Goal: Task Accomplishment & Management: Manage account settings

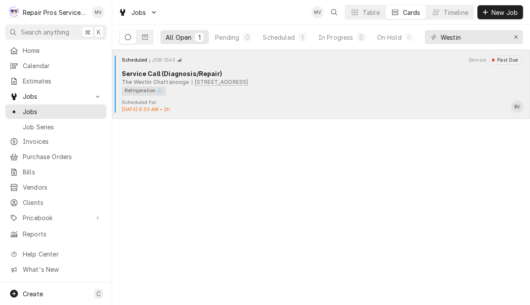
type input "Westin"
click at [330, 102] on div "Scheduled For: Sep 8th, 2025 - 8:30 AM • 2h BV" at bounding box center [321, 106] width 411 height 14
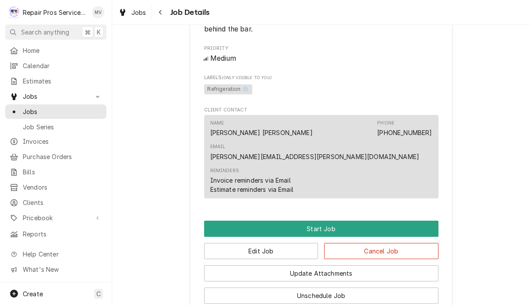
scroll to position [411, 0]
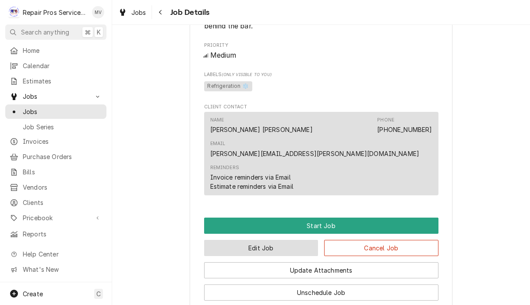
click at [293, 240] on button "Edit Job" at bounding box center [261, 248] width 114 height 16
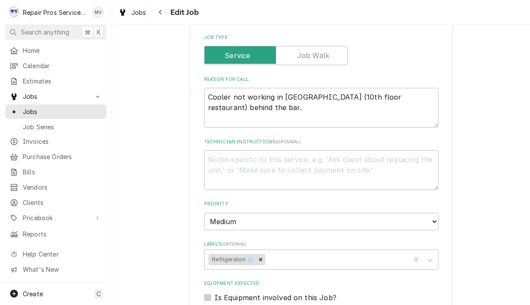
scroll to position [330, 0]
click at [235, 107] on textarea "Cooler not working in [GEOGRAPHIC_DATA] (10th floor restaurant) behind the bar." at bounding box center [321, 108] width 234 height 40
type textarea "x"
type textarea "Cooler not working in [GEOGRAPHIC_DATA] (10th floor restaurant) behind the bar."
type textarea "x"
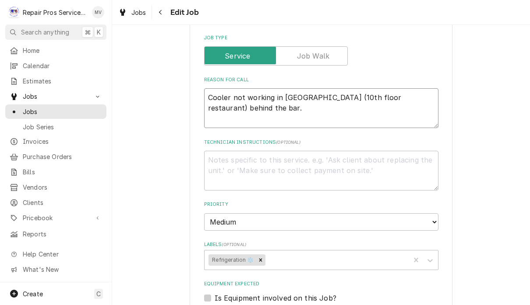
type textarea "Cooler not working in Paloma (10th floor restaurant) behind the bar. L"
type textarea "x"
type textarea "Cooler not working in Paloma (10th floor restaurant) behind the bar. Lo"
type textarea "x"
type textarea "Cooler not working in Paloma (10th floor restaurant) behind the bar. Lob"
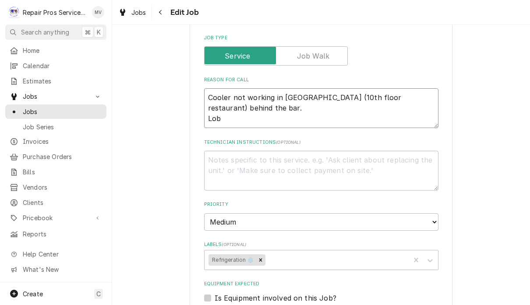
type textarea "x"
type textarea "Cooler not working in Paloma (10th floor restaurant) behind the bar. Lobb"
type textarea "x"
type textarea "Cooler not working in Paloma (10th floor restaurant) behind the bar. Lobby"
type textarea "x"
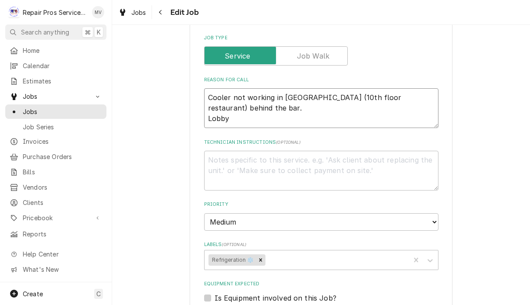
type textarea "Cooler not working in Paloma (10th floor restaurant) behind the bar. Lobby"
type textarea "x"
type textarea "Cooler not working in Paloma (10th floor restaurant) behind the bar. Lobby b"
type textarea "x"
type textarea "Cooler not working in Paloma (10th floor restaurant) behind the bar. Lobby ba"
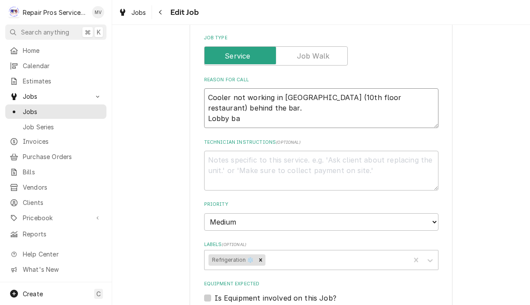
type textarea "x"
type textarea "Cooler not working in Paloma (10th floor restaurant) behind the bar. Lobby bar"
type textarea "x"
type textarea "Cooler not working in Paloma (10th floor restaurant) behind the bar. Lobby bar"
type textarea "x"
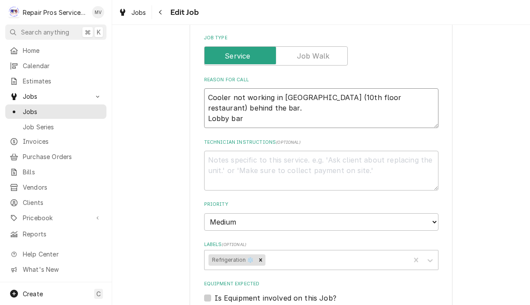
type textarea "Cooler not working in Paloma (10th floor restaurant) behind the bar. Lobby bar d"
type textarea "x"
type textarea "Cooler not working in Paloma (10th floor restaurant) behind the bar. Lobby bar …"
type textarea "x"
type textarea "Cooler not working in Paloma (10th floor restaurant) behind the bar. Lobby bar …"
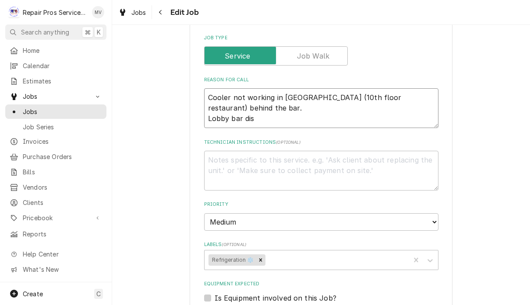
type textarea "x"
type textarea "Cooler not working in Paloma (10th floor restaurant) behind the bar. Lobby bar …"
type textarea "x"
type textarea "Cooler not working in Paloma (10th floor restaurant) behind the bar. Lobby bar …"
type textarea "x"
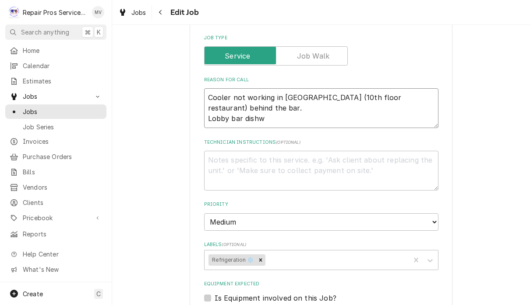
type textarea "Cooler not working in Paloma (10th floor restaurant) behind the bar. Lobby bar …"
type textarea "x"
type textarea "Cooler not working in Paloma (10th floor restaurant) behind the bar. Lobby bar …"
type textarea "x"
type textarea "Cooler not working in Paloma (10th floor restaurant) behind the bar. Lobby bar …"
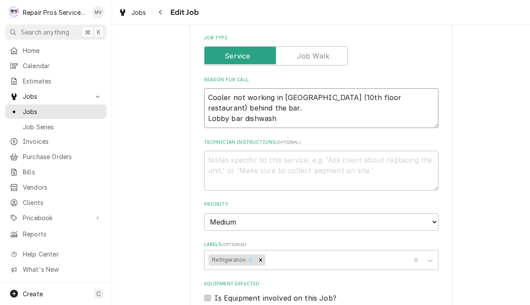
type textarea "x"
type textarea "Cooler not working in Paloma (10th floor restaurant) behind the bar. Lobby bar …"
type textarea "x"
type textarea "Cooler not working in Paloma (10th floor restaurant) behind the bar. Lobby bar …"
type textarea "x"
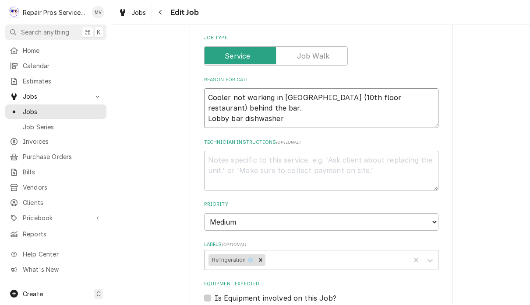
type textarea "Cooler not working in Paloma (10th floor restaurant) behind the bar. Lobby bar …"
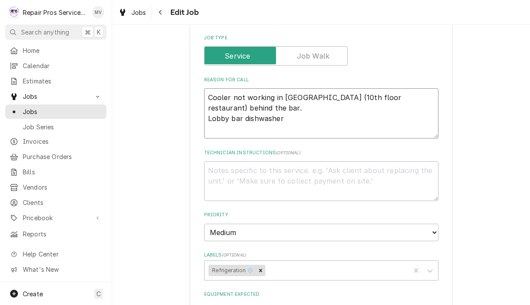
type textarea "x"
type textarea "Cooler not working in Paloma (10th floor restaurant) behind the bar. Lobby bar …"
type textarea "x"
type textarea "Cooler not working in Paloma (10th floor restaurant) behind the bar. Lobby bar …"
type textarea "x"
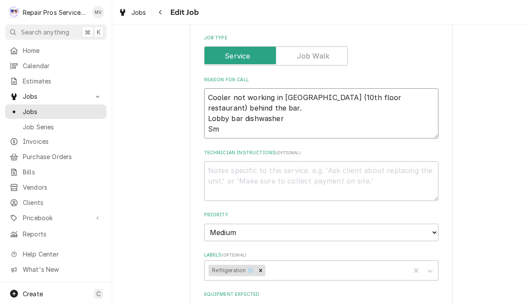
type textarea "Cooler not working in Paloma (10th floor restaurant) behind the bar. Lobby bar …"
type textarea "x"
type textarea "Cooler not working in Paloma (10th floor restaurant) behind the bar. Lobby bar …"
type textarea "x"
type textarea "Cooler not working in Paloma (10th floor restaurant) behind the bar. Lobby bar …"
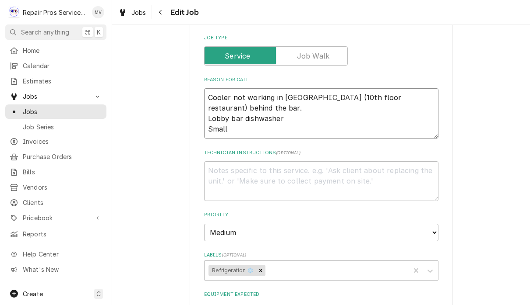
type textarea "x"
type textarea "Cooler not working in Paloma (10th floor restaurant) behind the bar. Lobby bar …"
type textarea "x"
type textarea "Cooler not working in Paloma (10th floor restaurant) behind the bar. Lobby bar …"
type textarea "x"
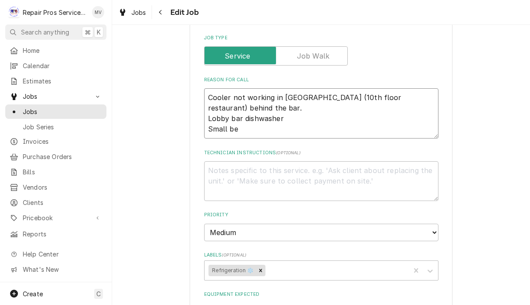
type textarea "Cooler not working in Paloma (10th floor restaurant) behind the bar. Lobby bar …"
type textarea "x"
type textarea "Cooler not working in Paloma (10th floor restaurant) behind the bar. Lobby bar …"
type textarea "x"
type textarea "Cooler not working in Paloma (10th floor restaurant) behind the bar. Lobby bar …"
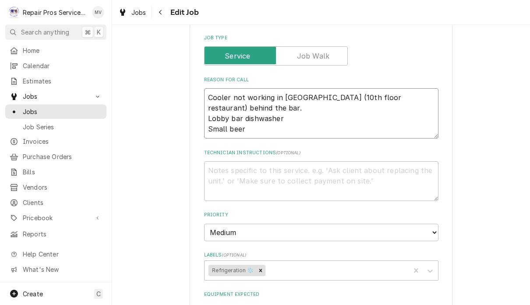
type textarea "x"
type textarea "Cooler not working in Paloma (10th floor restaurant) behind the bar. Lobby bar …"
type textarea "x"
type textarea "Cooler not working in Paloma (10th floor restaurant) behind the bar. Lobby bar …"
type textarea "x"
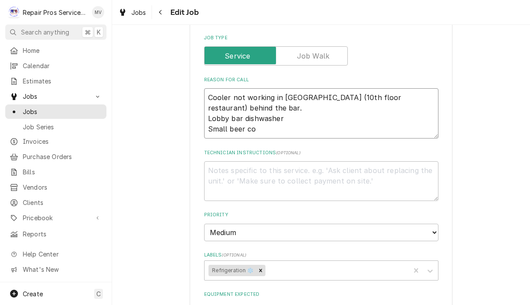
type textarea "Cooler not working in Paloma (10th floor restaurant) behind the bar. Lobby bar …"
type textarea "x"
type textarea "Cooler not working in Paloma (10th floor restaurant) behind the bar. Lobby bar …"
type textarea "x"
type textarea "Cooler not working in Paloma (10th floor restaurant) behind the bar. Lobby bar …"
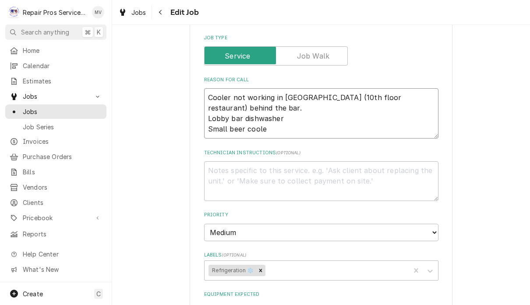
type textarea "x"
type textarea "Cooler not working in Paloma (10th floor restaurant) behind the bar. Lobby bar …"
type textarea "x"
type textarea "Cooler not working in Paloma (10th floor restaurant) behind the bar. Lobby bar …"
type textarea "x"
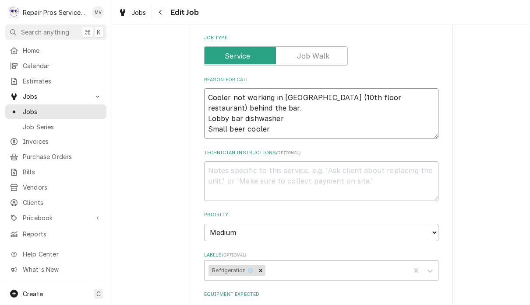
type textarea "Cooler not working in Paloma (10th floor restaurant) behind the bar. Lobby bar …"
type textarea "x"
type textarea "Cooler not working in Paloma (10th floor restaurant) behind the bar. Lobby bar …"
type textarea "x"
type textarea "Cooler not working in Paloma (10th floor restaurant) behind the bar. Lobby bar …"
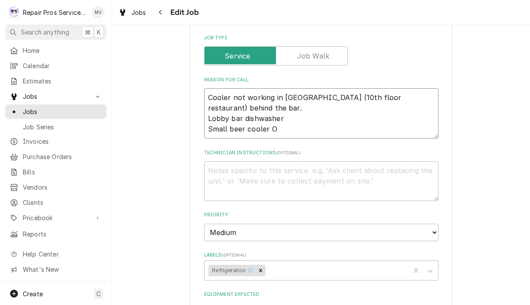
type textarea "x"
type textarea "Cooler not working in Paloma (10th floor restaurant) behind the bar. Lobby bar …"
type textarea "x"
type textarea "Cooler not working in Paloma (10th floor restaurant) behind the bar. Lobby bar …"
type textarea "x"
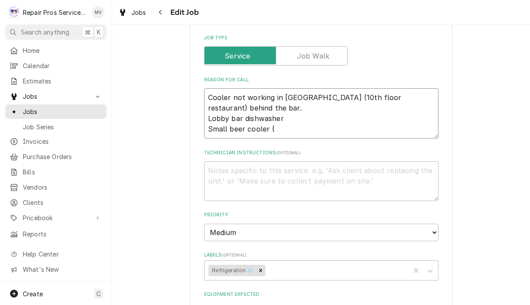
type textarea "Cooler not working in Paloma (10th floor restaurant) behind the bar. Lobby bar …"
type textarea "x"
type textarea "Cooler not working in Paloma (10th floor restaurant) behind the bar. Lobby bar …"
type textarea "x"
type textarea "Cooler not working in Paloma (10th floor restaurant) behind the bar. Lobby bar …"
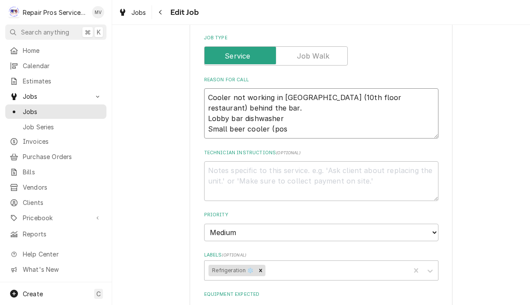
type textarea "x"
type textarea "Cooler not working in Paloma (10th floor restaurant) behind the bar. Lobby bar …"
type textarea "x"
type textarea "Cooler not working in Paloma (10th floor restaurant) behind the bar. Lobby bar …"
type textarea "x"
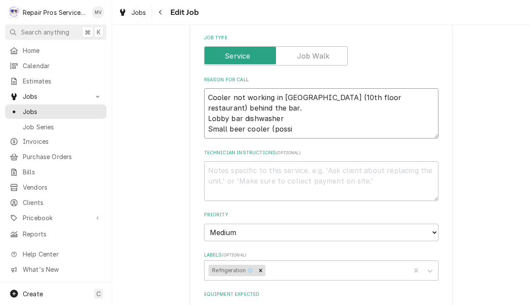
type textarea "Cooler not working in Paloma (10th floor restaurant) behind the bar. Lobby bar …"
type textarea "x"
type textarea "Cooler not working in Paloma (10th floor restaurant) behind the bar. Lobby bar …"
type textarea "x"
type textarea "Cooler not working in Paloma (10th floor restaurant) behind the bar. Lobby bar …"
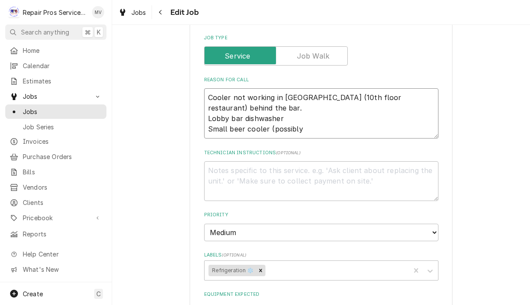
type textarea "x"
type textarea "Cooler not working in Paloma (10th floor restaurant) behind the bar. Lobby bar …"
type textarea "x"
type textarea "Cooler not working in Paloma (10th floor restaurant) behind the bar. Lobby bar …"
type textarea "x"
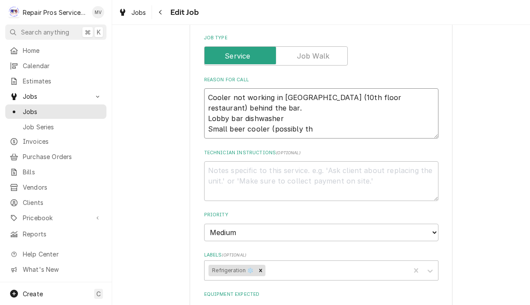
type textarea "Cooler not working in Paloma (10th floor restaurant) behind the bar. Lobby bar …"
type textarea "x"
type textarea "Cooler not working in Paloma (10th floor restaurant) behind the bar. Lobby bar …"
type textarea "x"
type textarea "Cooler not working in Paloma (10th floor restaurant) behind the bar. Lobby bar …"
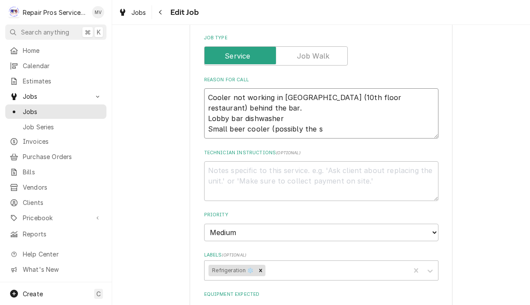
type textarea "x"
type textarea "Cooler not working in Paloma (10th floor restaurant) behind the bar. Lobby bar …"
type textarea "x"
type textarea "Cooler not working in Paloma (10th floor restaurant) behind the bar. Lobby bar …"
type textarea "x"
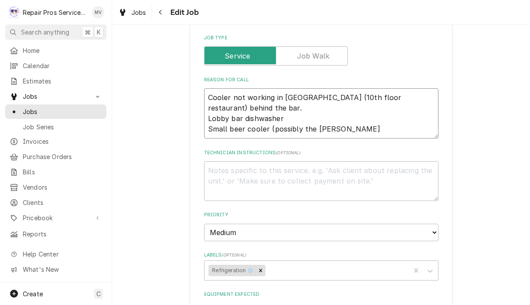
type textarea "Cooler not working in Paloma (10th floor restaurant) behind the bar. Lobby bar …"
type textarea "x"
type textarea "Cooler not working in Paloma (10th floor restaurant) behind the bar. Lobby bar …"
type textarea "x"
type textarea "Cooler not working in Paloma (10th floor restaurant) behind the bar. Lobby bar …"
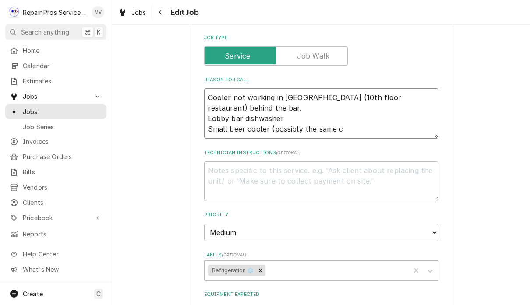
type textarea "x"
type textarea "Cooler not working in Paloma (10th floor restaurant) behind the bar. Lobby bar …"
type textarea "x"
type textarea "Cooler not working in Paloma (10th floor restaurant) behind the bar. Lobby bar …"
type textarea "x"
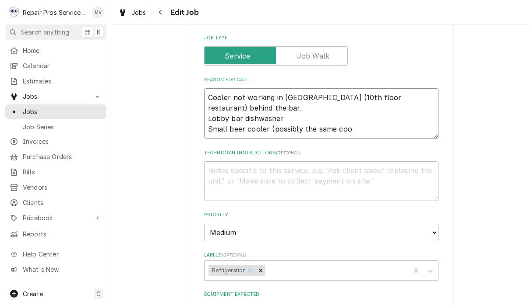
type textarea "Cooler not working in Paloma (10th floor restaurant) behind the bar. Lobby bar …"
type textarea "x"
type textarea "Cooler not working in Paloma (10th floor restaurant) behind the bar. Lobby bar …"
type textarea "x"
type textarea "Cooler not working in Paloma (10th floor restaurant) behind the bar. Lobby bar …"
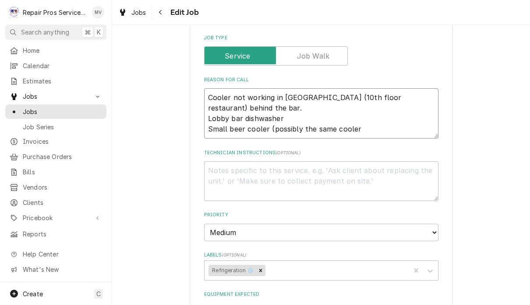
type textarea "x"
type textarea "Cooler not working in Paloma (10th floor restaurant) behind the bar. Lobby bar …"
type textarea "x"
type textarea "Cooler not working in Paloma (10th floor restaurant) behind the bar. Lobby bar …"
type textarea "x"
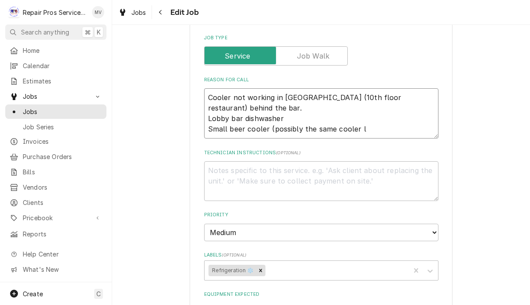
type textarea "Cooler not working in Paloma (10th floor restaurant) behind the bar. Lobby bar …"
type textarea "x"
type textarea "Cooler not working in Paloma (10th floor restaurant) behind the bar. Lobby bar …"
type textarea "x"
type textarea "Cooler not working in Paloma (10th floor restaurant) behind the bar. Lobby bar …"
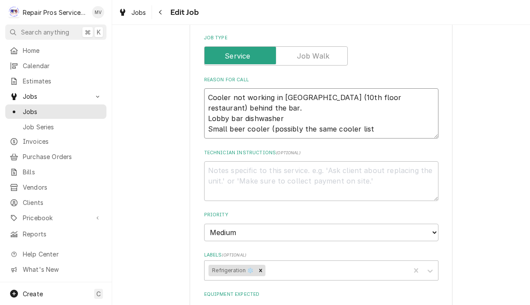
type textarea "x"
type textarea "Cooler not working in Paloma (10th floor restaurant) behind the bar. Lobby bar …"
type textarea "x"
type textarea "Cooler not working in Paloma (10th floor restaurant) behind the bar. Lobby bar …"
type textarea "x"
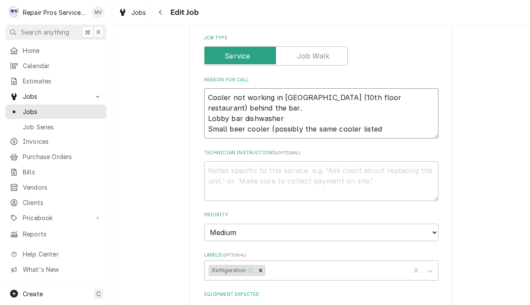
type textarea "Cooler not working in Paloma (10th floor restaurant) behind the bar. Lobby bar …"
type textarea "x"
type textarea "Cooler not working in Paloma (10th floor restaurant) behind the bar. Lobby bar …"
type textarea "x"
type textarea "Cooler not working in Paloma (10th floor restaurant) behind the bar. Lobby bar …"
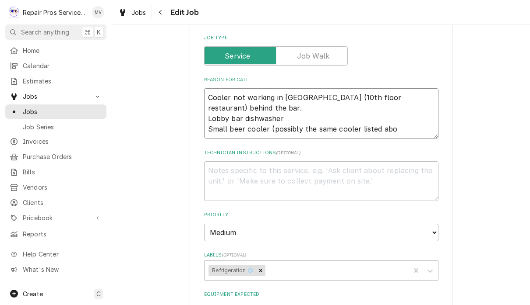
type textarea "x"
type textarea "Cooler not working in Paloma (10th floor restaurant) behind the bar. Lobby bar …"
type textarea "x"
type textarea "Cooler not working in Paloma (10th floor restaurant) behind the bar. Lobby bar …"
type textarea "x"
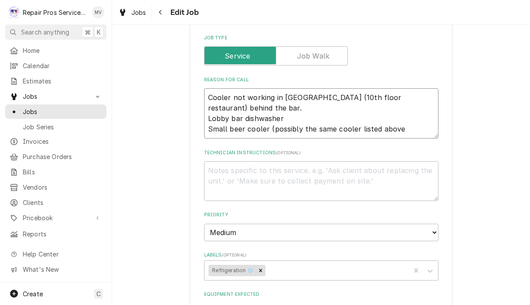
type textarea "Cooler not working in Paloma (10th floor restaurant) behind the bar. Lobby bar …"
type textarea "x"
type textarea "Cooler not working in Paloma (10th floor restaurant) behind the bar. Lobby bar …"
type textarea "x"
type textarea "Cooler not working in Paloma (10th floor restaurant) behind the bar. Lobby bar …"
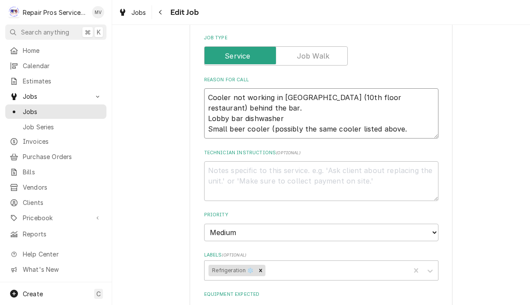
type textarea "x"
type textarea "Cooler not working in Paloma (10th floor restaurant) behind the bar. Lobby bar …"
type textarea "x"
type textarea "Cooler not working in Paloma (10th floor restaurant) behind the bar. Lobby bar …"
type textarea "x"
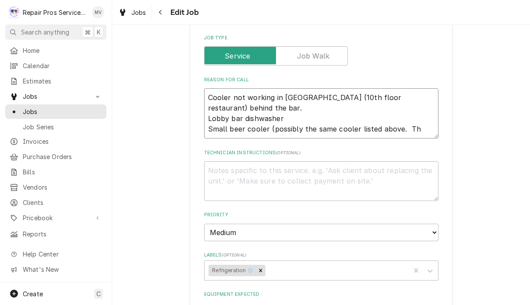
type textarea "Cooler not working in Paloma (10th floor restaurant) behind the bar. Lobby bar …"
type textarea "x"
type textarea "Cooler not working in Paloma (10th floor restaurant) behind the bar. Lobby bar …"
type textarea "x"
type textarea "Cooler not working in Paloma (10th floor restaurant) behind the bar. Lobby bar …"
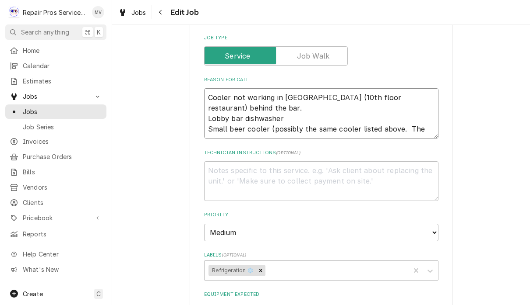
type textarea "x"
type textarea "Cooler not working in Paloma (10th floor restaurant) behind the bar. Lobby bar …"
type textarea "x"
type textarea "Cooler not working in Paloma (10th floor restaurant) behind the bar. Lobby bar …"
type textarea "x"
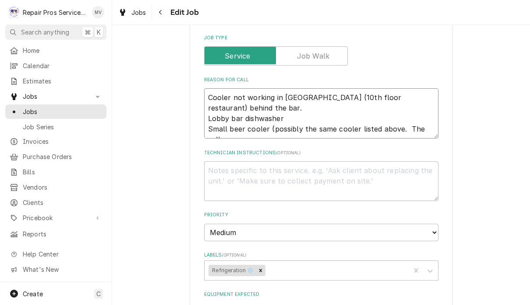
type textarea "Cooler not working in Paloma (10th floor restaurant) behind the bar. Lobby bar …"
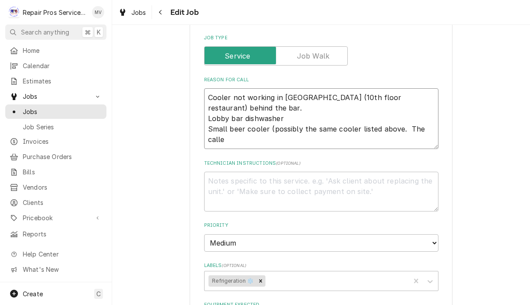
type textarea "x"
type textarea "Cooler not working in Paloma (10th floor restaurant) behind the bar. Lobby bar …"
type textarea "x"
type textarea "Cooler not working in Paloma (10th floor restaurant) behind the bar. Lobby bar …"
type textarea "x"
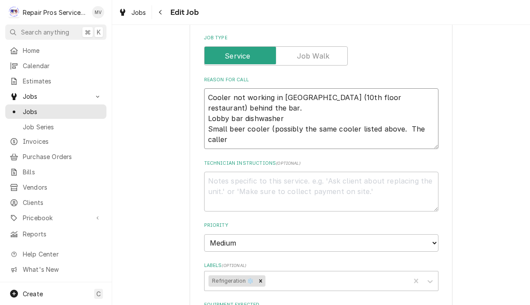
type textarea "Cooler not working in Paloma (10th floor restaurant) behind the bar. Lobby bar …"
type textarea "x"
type textarea "Cooler not working in Paloma (10th floor restaurant) behind the bar. Lobby bar …"
type textarea "x"
type textarea "Cooler not working in Paloma (10th floor restaurant) behind the bar. Lobby bar …"
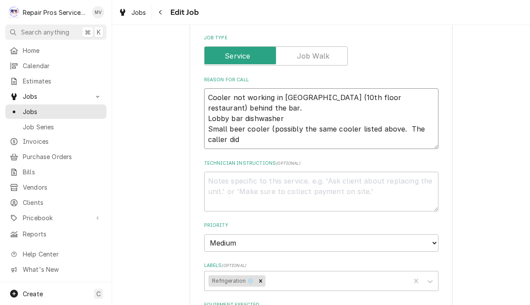
type textarea "x"
type textarea "Cooler not working in Paloma (10th floor restaurant) behind the bar. Lobby bar …"
type textarea "x"
type textarea "Cooler not working in Paloma (10th floor restaurant) behind the bar. Lobby bar …"
type textarea "x"
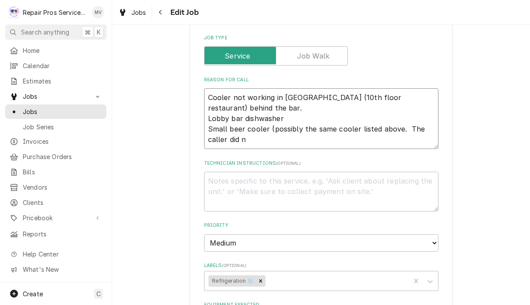
type textarea "Cooler not working in Paloma (10th floor restaurant) behind the bar. Lobby bar …"
type textarea "x"
type textarea "Cooler not working in Paloma (10th floor restaurant) behind the bar. Lobby bar …"
type textarea "x"
type textarea "Cooler not working in Paloma (10th floor restaurant) behind the bar. Lobby bar …"
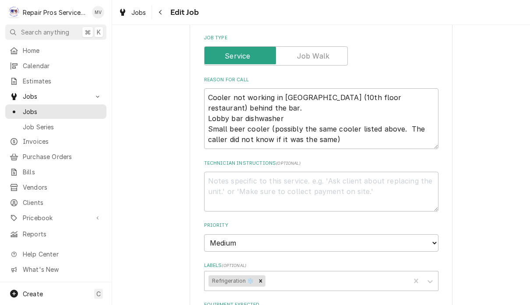
click at [242, 182] on textarea "Technician Instructions ( optional )" at bounding box center [321, 192] width 234 height 40
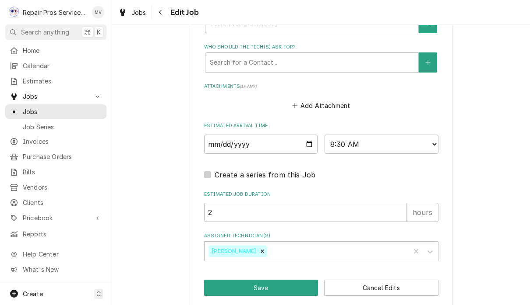
scroll to position [661, 0]
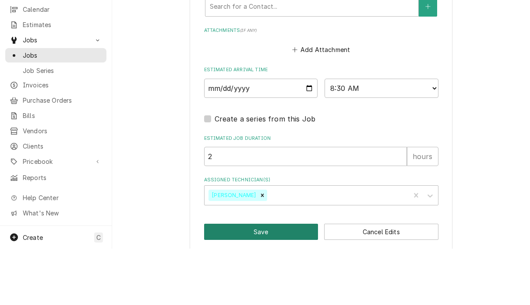
click at [267, 281] on button "Save" at bounding box center [261, 289] width 114 height 16
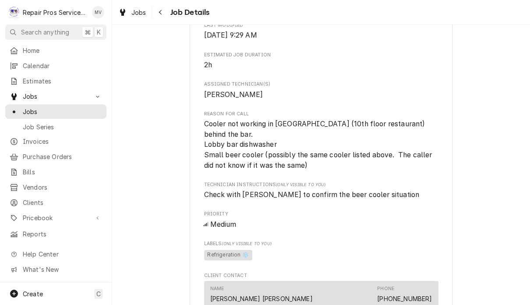
scroll to position [307, 0]
